Goal: Transaction & Acquisition: Purchase product/service

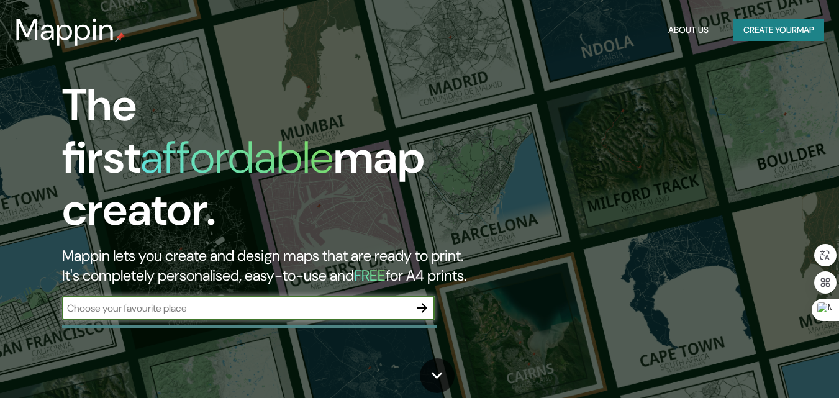
click at [207, 301] on input "text" at bounding box center [236, 308] width 348 height 14
type input "bahia [PERSON_NAME]"
click at [423, 303] on icon "button" at bounding box center [422, 308] width 10 height 10
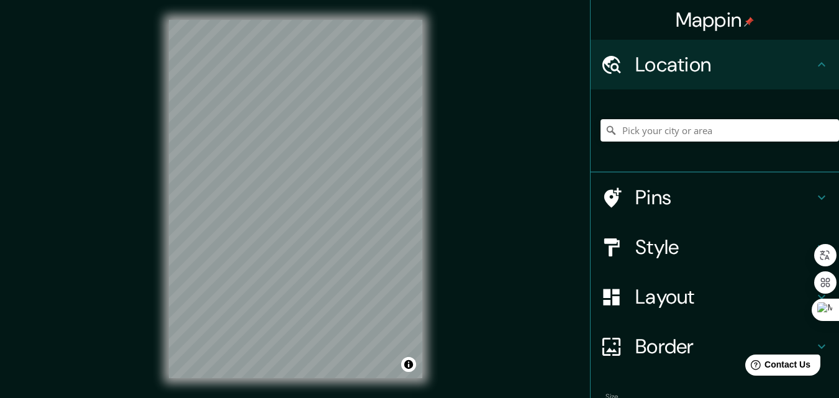
click at [684, 252] on h4 "Style" at bounding box center [724, 247] width 179 height 25
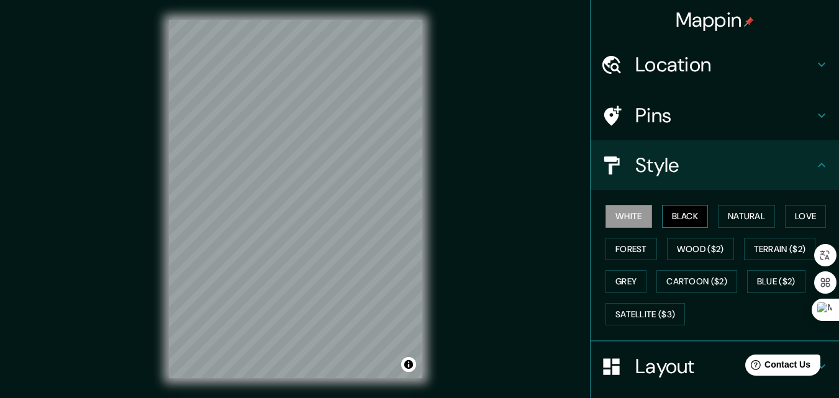
click at [682, 222] on button "Black" at bounding box center [685, 216] width 47 height 23
click at [687, 213] on button "Black" at bounding box center [685, 216] width 47 height 23
click at [728, 215] on button "Natural" at bounding box center [746, 216] width 57 height 23
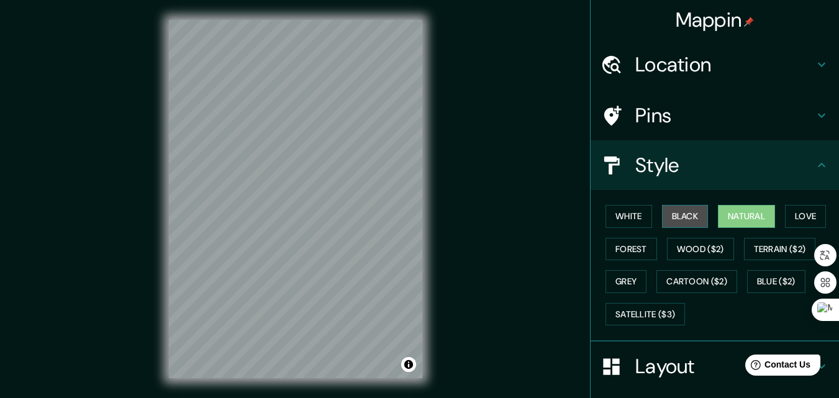
click at [671, 212] on button "Black" at bounding box center [685, 216] width 47 height 23
click at [685, 214] on button "Black" at bounding box center [685, 216] width 47 height 23
click at [814, 109] on icon at bounding box center [821, 115] width 15 height 15
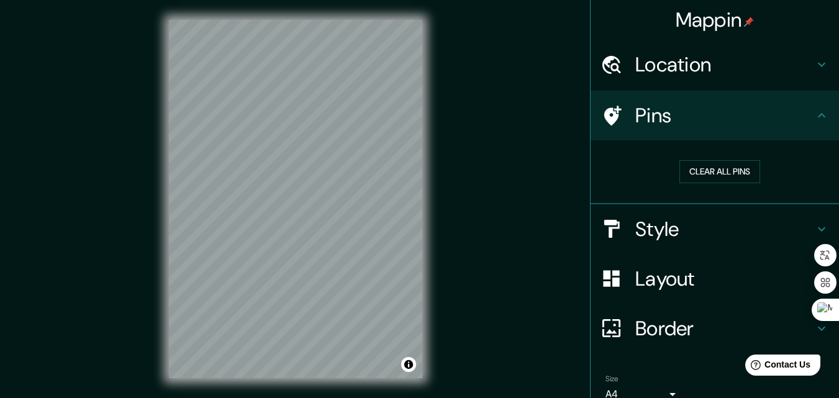
click at [814, 109] on icon at bounding box center [821, 115] width 15 height 15
click at [757, 276] on h4 "Layout" at bounding box center [724, 278] width 179 height 25
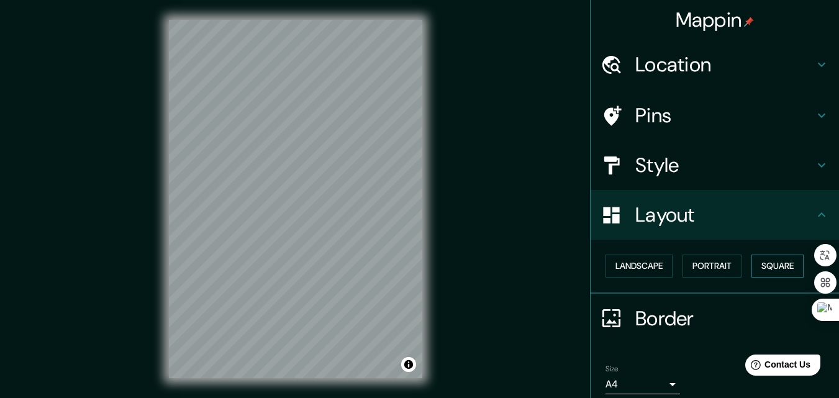
click at [782, 265] on button "Square" at bounding box center [777, 266] width 52 height 23
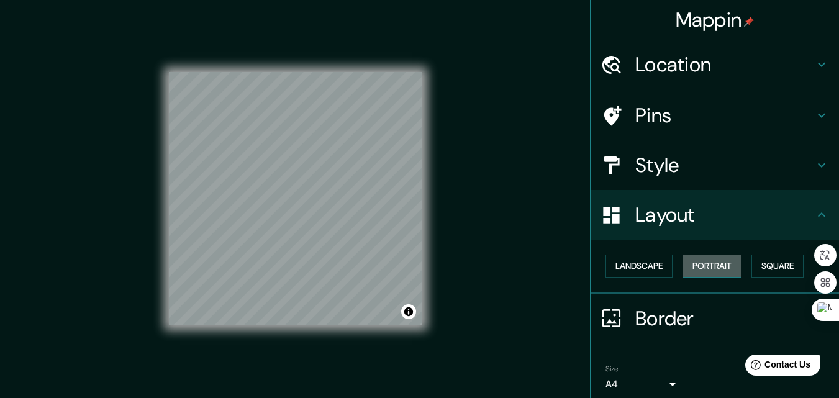
click at [700, 266] on button "Portrait" at bounding box center [711, 266] width 59 height 23
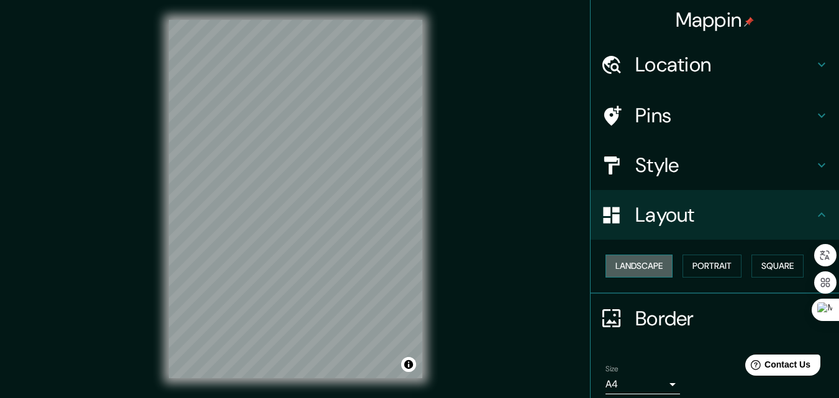
click at [632, 268] on button "Landscape" at bounding box center [638, 266] width 67 height 23
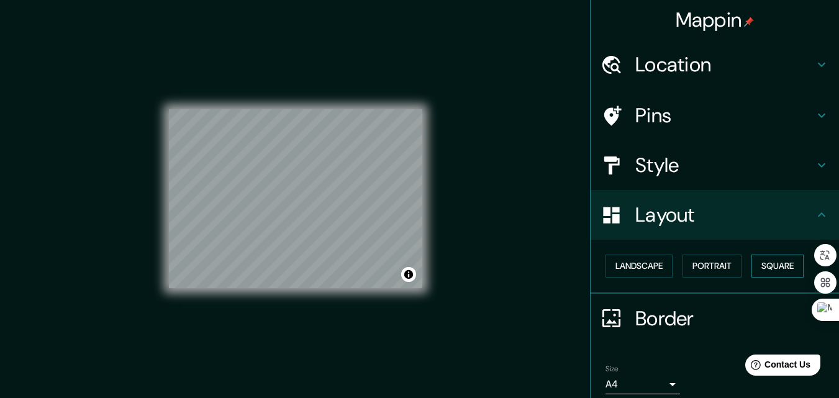
click at [751, 270] on button "Square" at bounding box center [777, 266] width 52 height 23
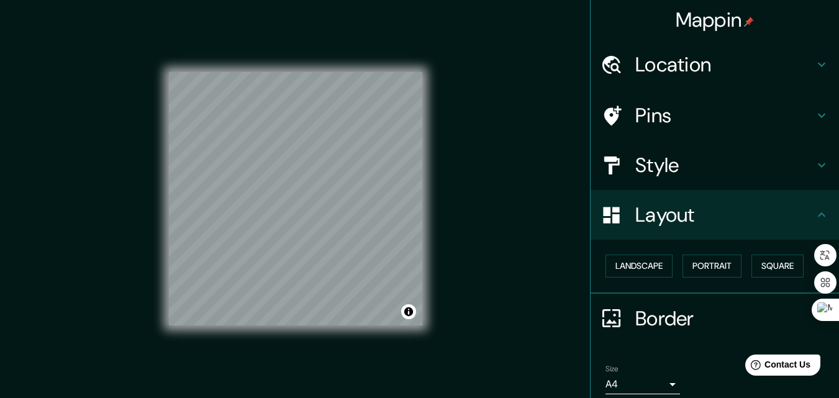
click at [720, 160] on h4 "Style" at bounding box center [724, 165] width 179 height 25
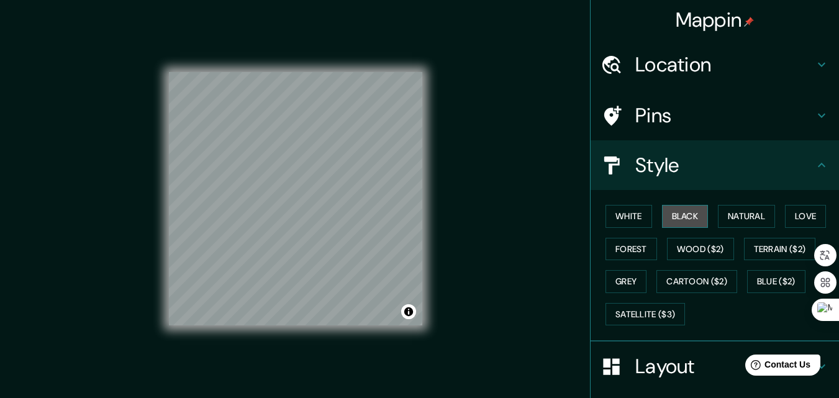
click at [679, 215] on button "Black" at bounding box center [685, 216] width 47 height 23
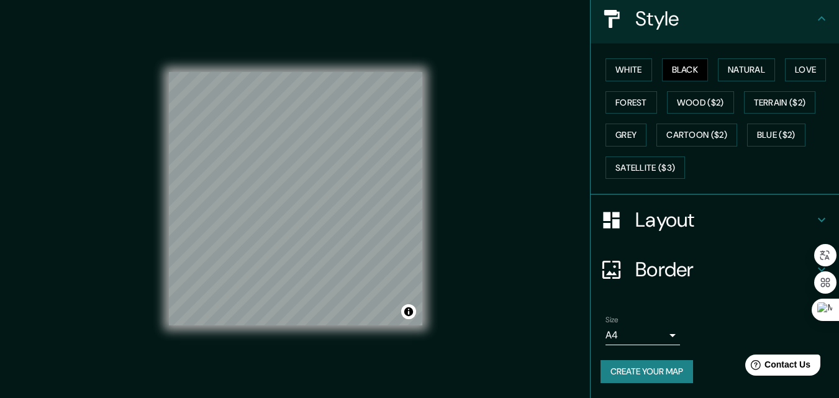
scroll to position [20, 0]
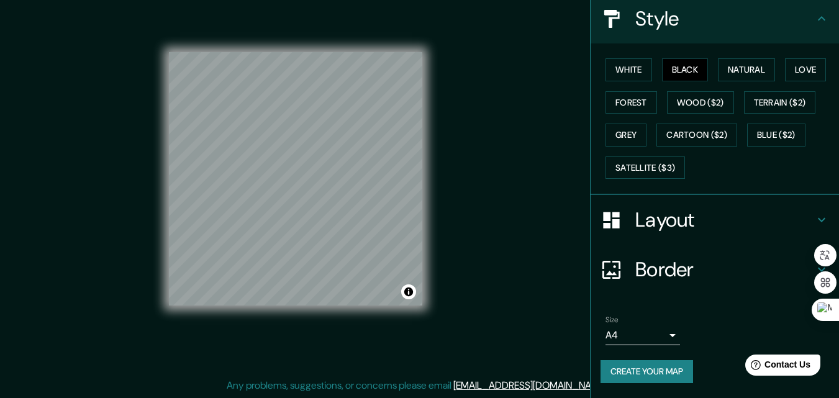
click at [716, 267] on h4 "Border" at bounding box center [724, 269] width 179 height 25
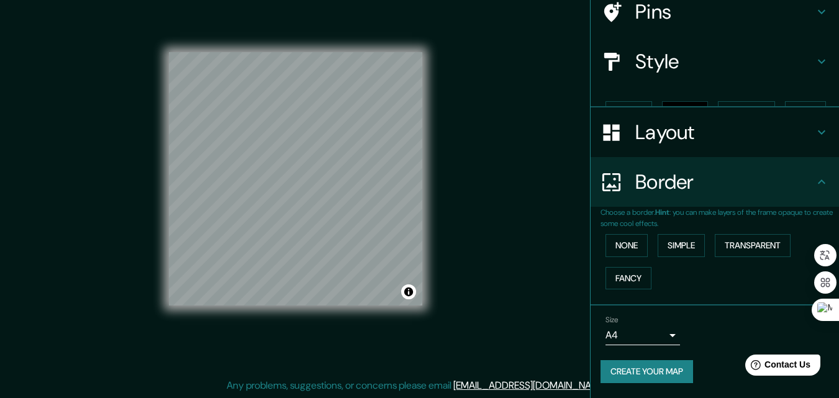
scroll to position [83, 0]
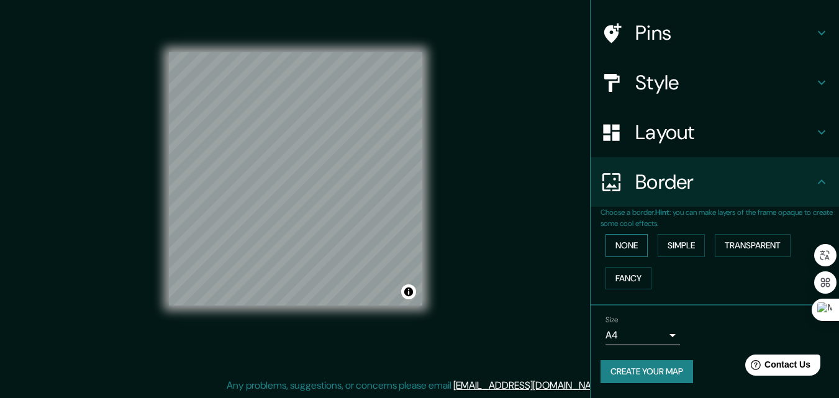
click at [629, 245] on button "None" at bounding box center [626, 245] width 42 height 23
click at [628, 245] on button "None" at bounding box center [626, 245] width 42 height 23
click at [666, 245] on button "Simple" at bounding box center [680, 245] width 47 height 23
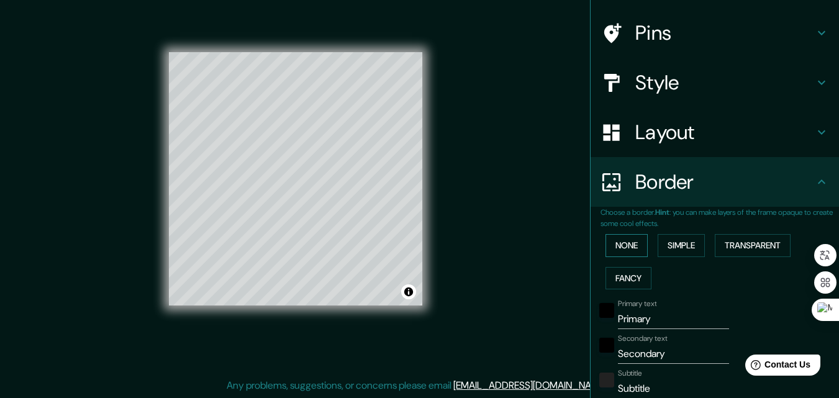
click at [624, 246] on button "None" at bounding box center [626, 245] width 42 height 23
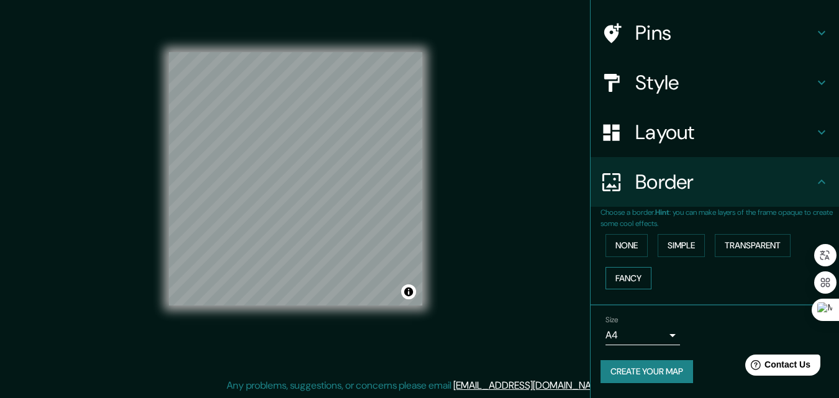
click at [633, 282] on button "Fancy" at bounding box center [628, 278] width 46 height 23
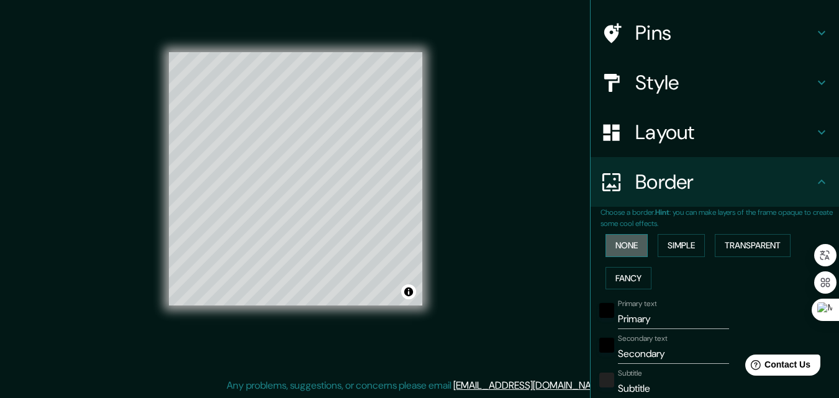
click at [630, 251] on button "None" at bounding box center [626, 245] width 42 height 23
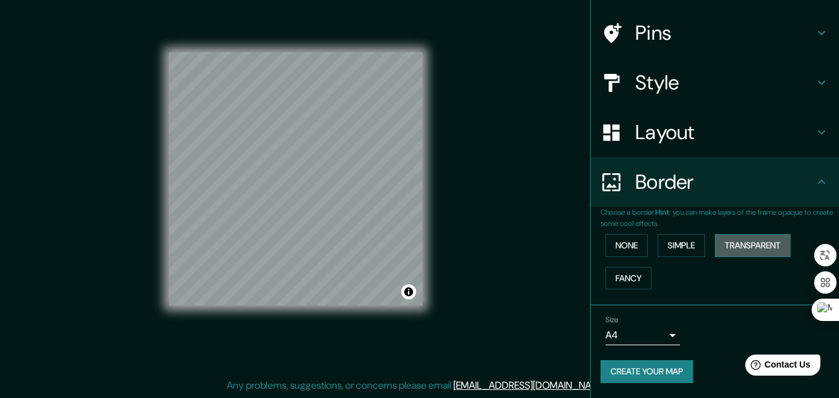
click at [753, 247] on button "Transparent" at bounding box center [753, 245] width 76 height 23
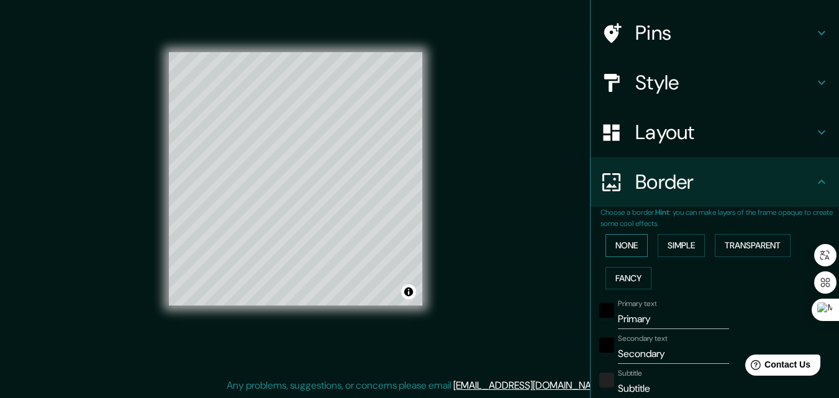
click at [607, 245] on button "None" at bounding box center [626, 245] width 42 height 23
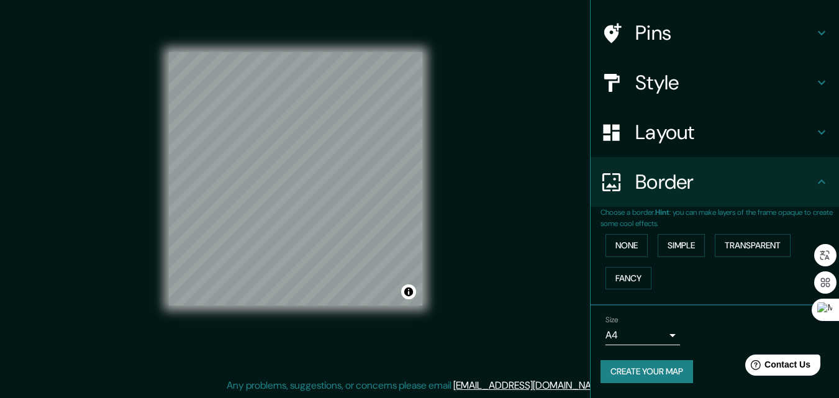
click at [667, 330] on body "Mappin Location Pins Style Layout Border Choose a border. Hint : you can make l…" at bounding box center [419, 179] width 839 height 398
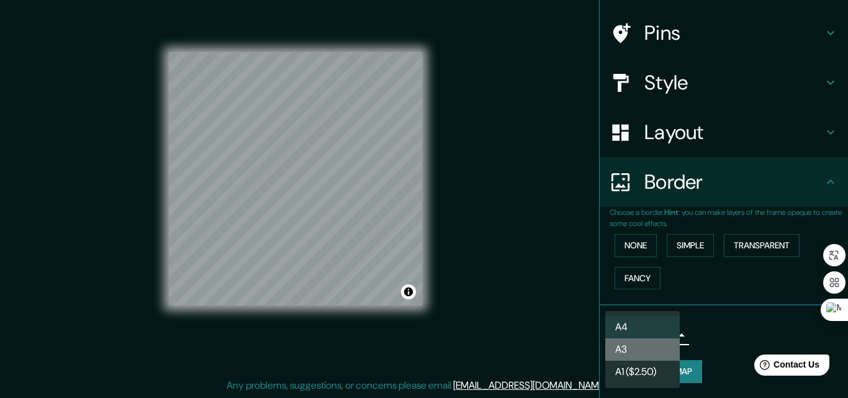
click at [664, 343] on li "A3" at bounding box center [642, 349] width 75 height 22
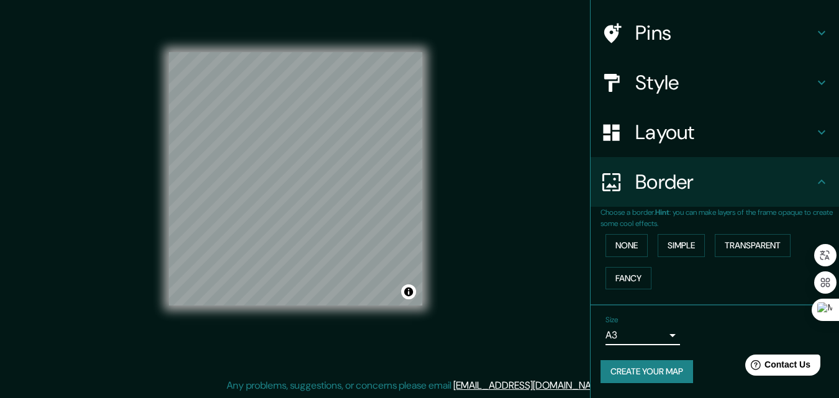
click at [652, 335] on body "Mappin Location Pins Style Layout Border Choose a border. Hint : you can make l…" at bounding box center [419, 179] width 839 height 398
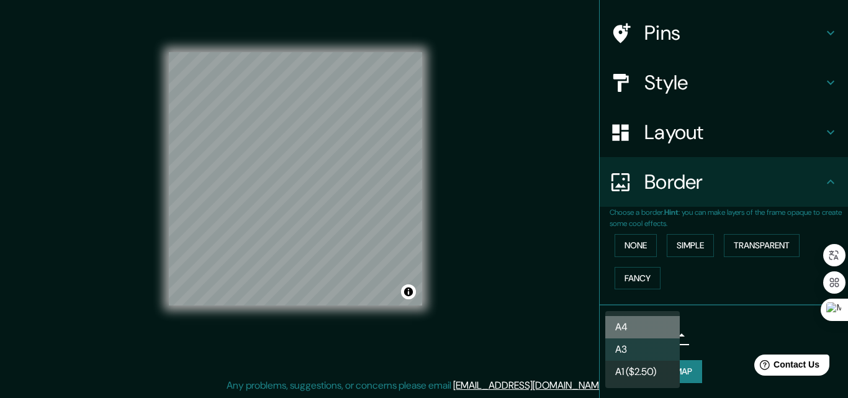
click at [660, 325] on li "A4" at bounding box center [642, 327] width 75 height 22
type input "single"
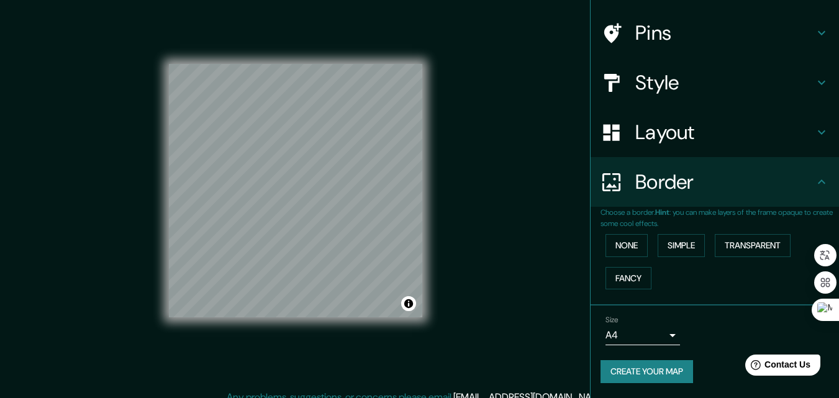
scroll to position [7, 0]
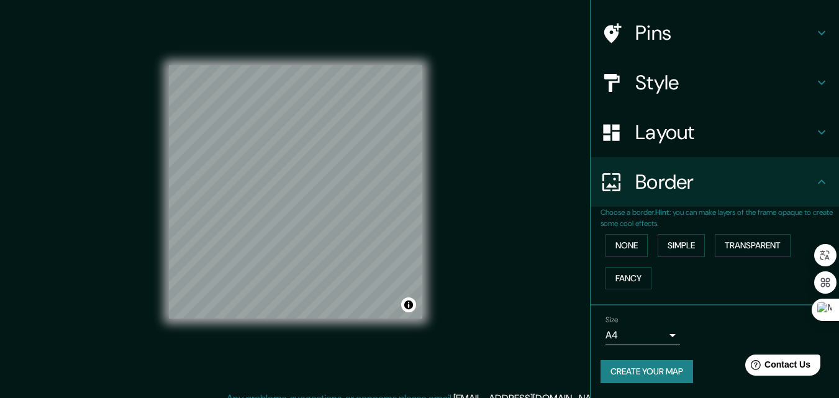
click at [716, 75] on h4 "Style" at bounding box center [724, 82] width 179 height 25
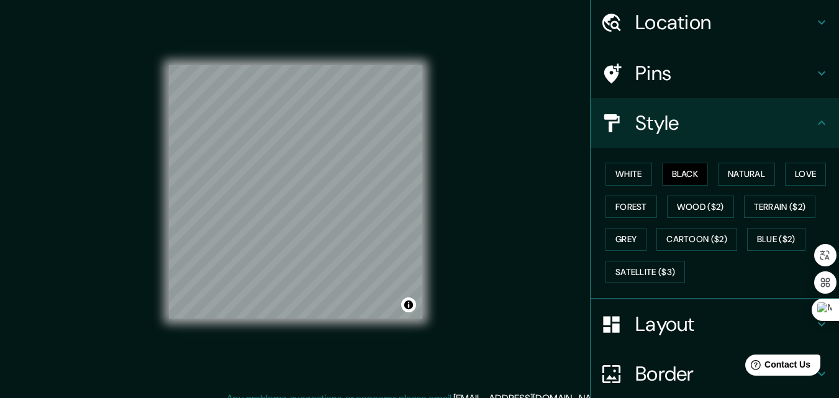
scroll to position [0, 0]
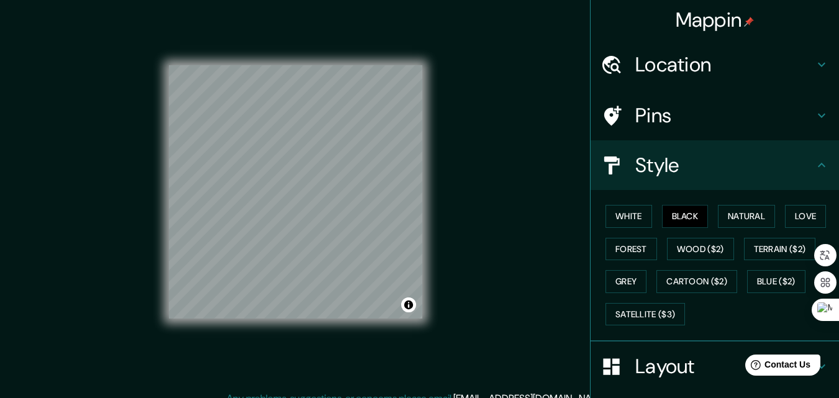
click at [740, 110] on h4 "Pins" at bounding box center [724, 115] width 179 height 25
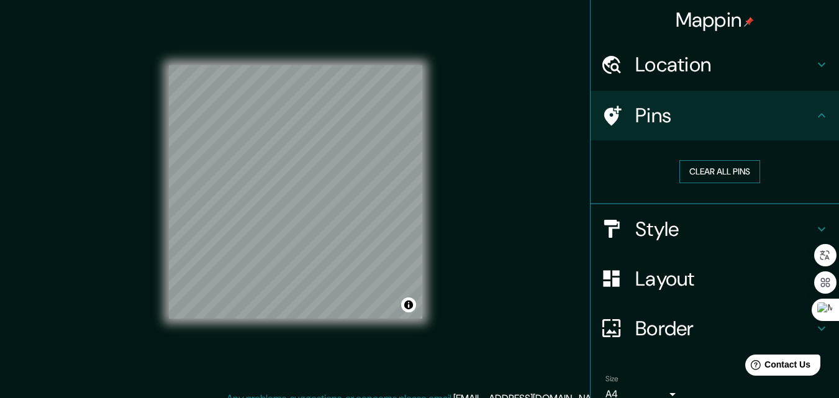
click at [726, 171] on button "Clear all pins" at bounding box center [719, 171] width 81 height 23
click at [744, 69] on h4 "Location" at bounding box center [724, 64] width 179 height 25
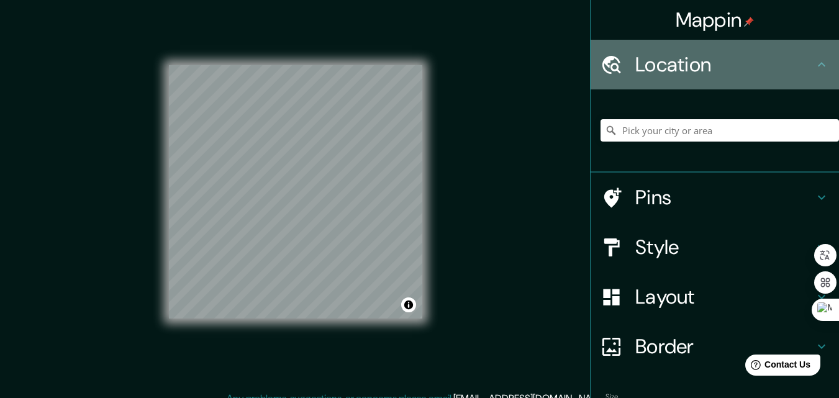
click at [744, 69] on h4 "Location" at bounding box center [724, 64] width 179 height 25
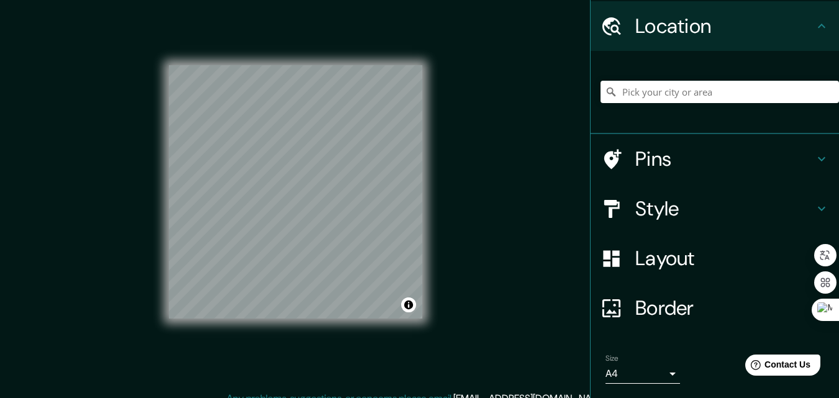
scroll to position [77, 0]
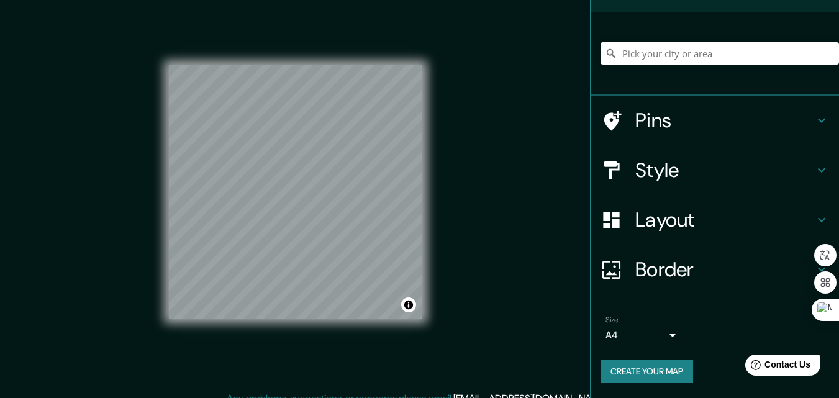
click at [726, 172] on h4 "Style" at bounding box center [724, 170] width 179 height 25
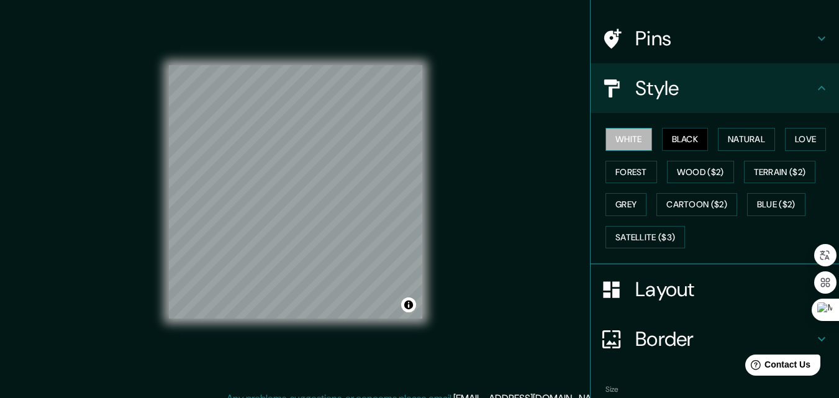
click at [626, 145] on button "White" at bounding box center [628, 139] width 47 height 23
click at [675, 139] on button "Black" at bounding box center [685, 139] width 47 height 23
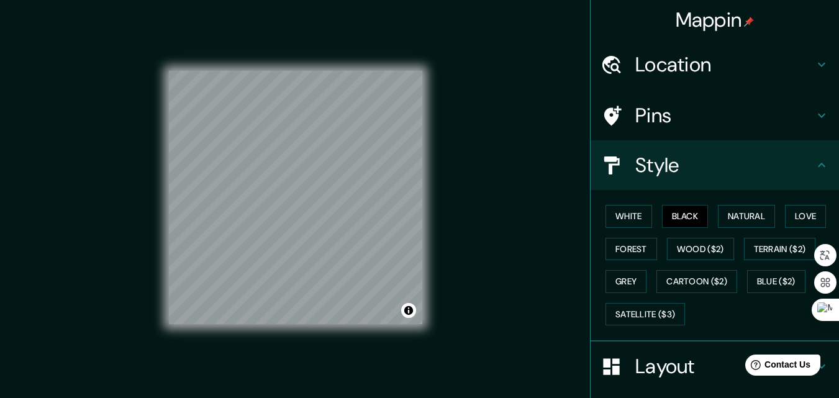
scroll to position [0, 0]
click at [758, 70] on h4 "Location" at bounding box center [724, 64] width 179 height 25
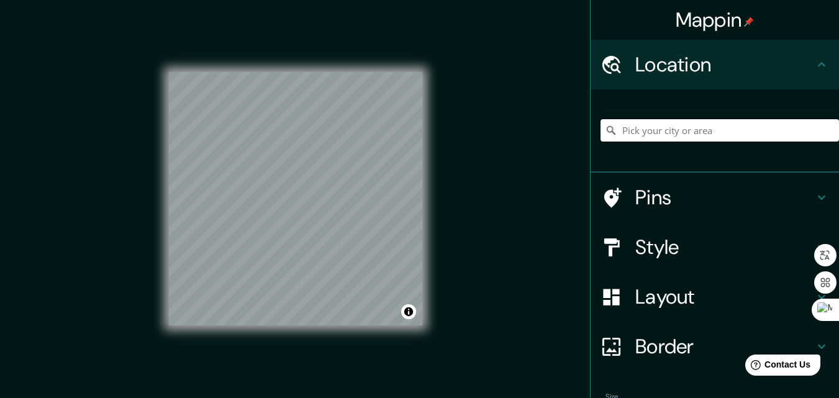
click at [703, 135] on input "Pick your city or area" at bounding box center [719, 130] width 238 height 22
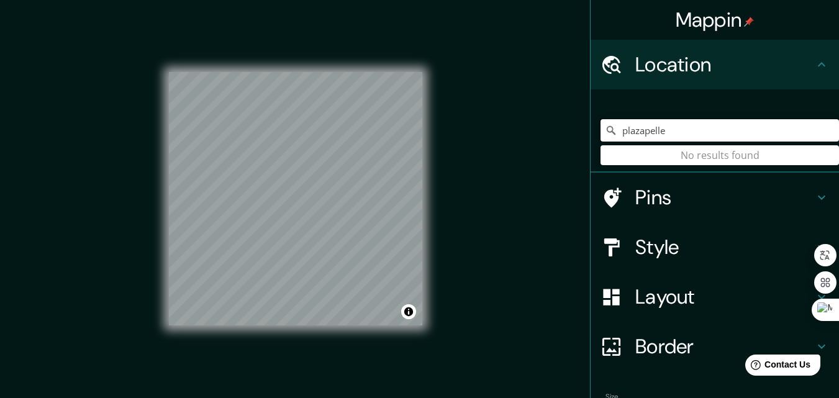
click at [633, 130] on input "plazapelle" at bounding box center [719, 130] width 238 height 22
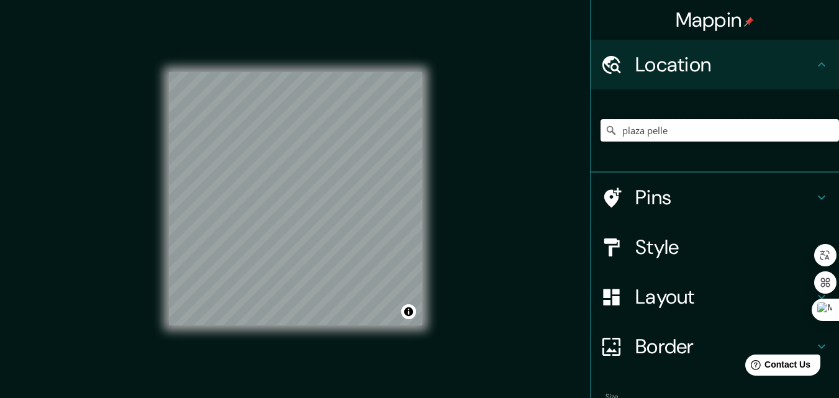
click at [692, 130] on input "plaza pelle" at bounding box center [719, 130] width 238 height 22
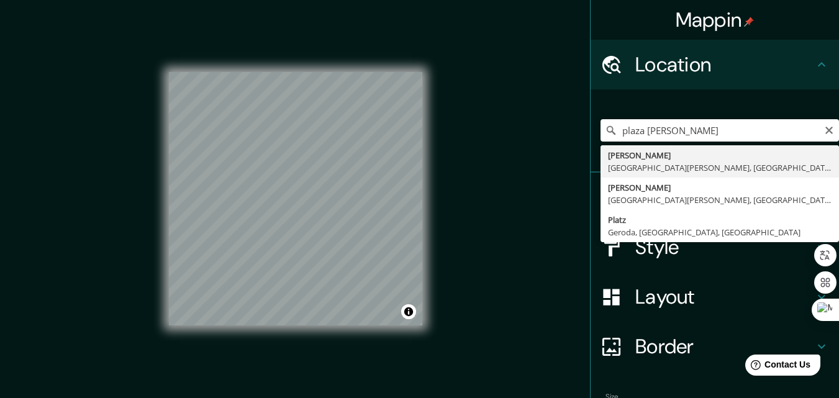
type input "[PERSON_NAME], [GEOGRAPHIC_DATA][PERSON_NAME], [GEOGRAPHIC_DATA], B8001, [GEOGR…"
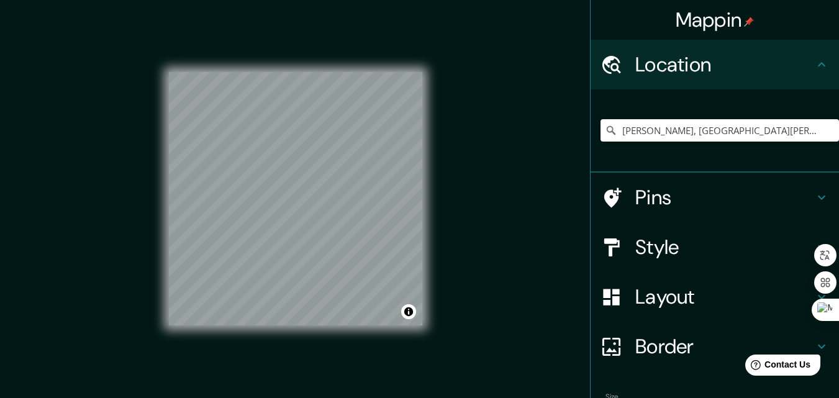
click at [474, 198] on div "Mappin Location [GEOGRAPHIC_DATA], [GEOGRAPHIC_DATA][PERSON_NAME], [GEOGRAPHIC_…" at bounding box center [419, 209] width 839 height 418
click at [725, 299] on h4 "Layout" at bounding box center [724, 296] width 179 height 25
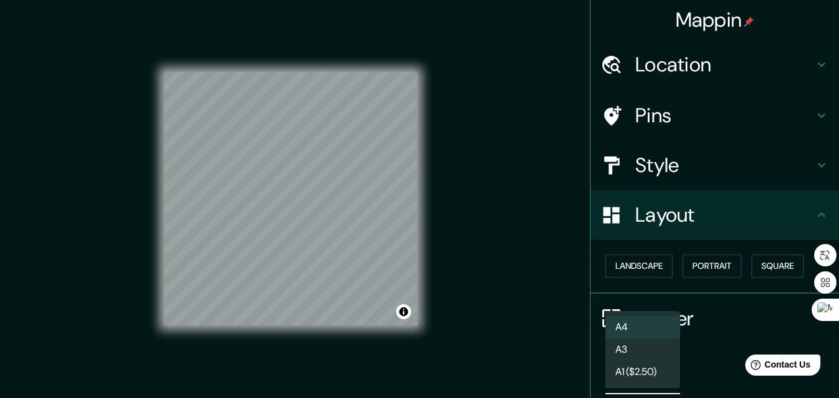
click at [648, 380] on body "Mappin Location [GEOGRAPHIC_DATA], [GEOGRAPHIC_DATA][PERSON_NAME], [GEOGRAPHIC_…" at bounding box center [419, 199] width 839 height 398
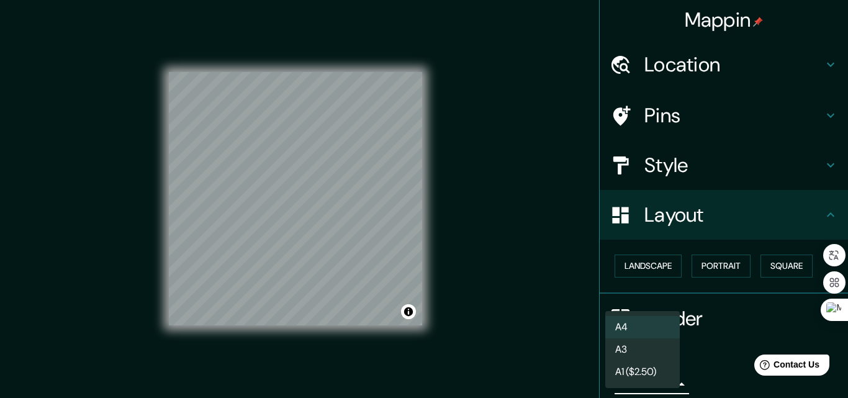
click at [658, 349] on li "A3" at bounding box center [642, 349] width 75 height 22
type input "a4"
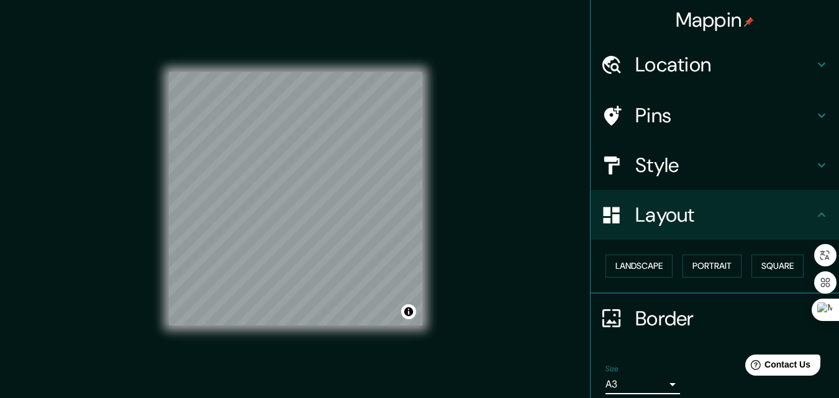
click at [751, 163] on h4 "Style" at bounding box center [724, 165] width 179 height 25
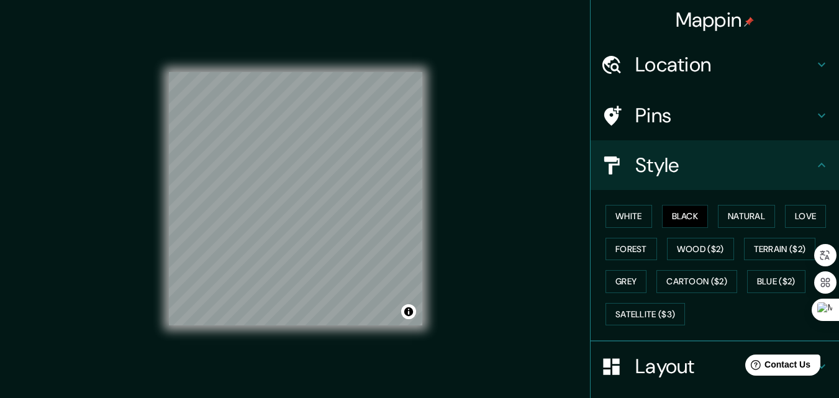
click at [751, 163] on h4 "Style" at bounding box center [724, 165] width 179 height 25
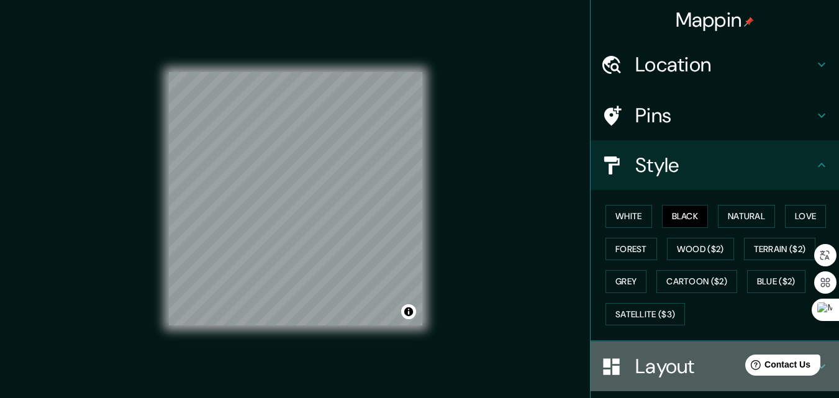
click at [684, 367] on h4 "Layout" at bounding box center [724, 366] width 179 height 25
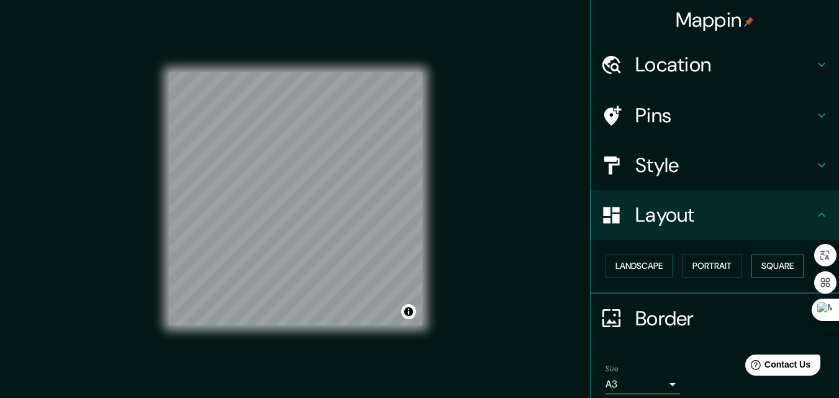
click at [751, 266] on button "Square" at bounding box center [777, 266] width 52 height 23
click at [717, 265] on button "Portrait" at bounding box center [711, 266] width 59 height 23
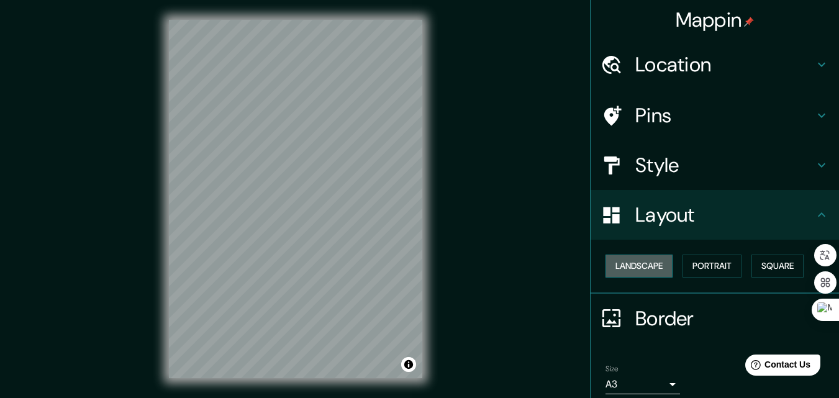
click at [626, 266] on button "Landscape" at bounding box center [638, 266] width 67 height 23
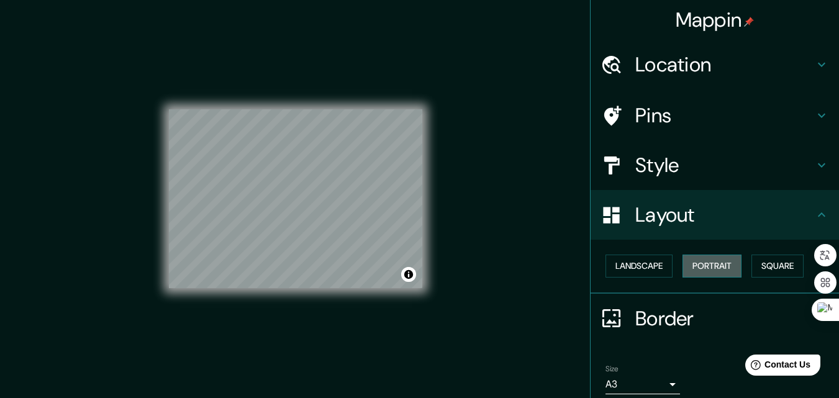
click at [724, 261] on button "Portrait" at bounding box center [711, 266] width 59 height 23
